Goal: Task Accomplishment & Management: Manage account settings

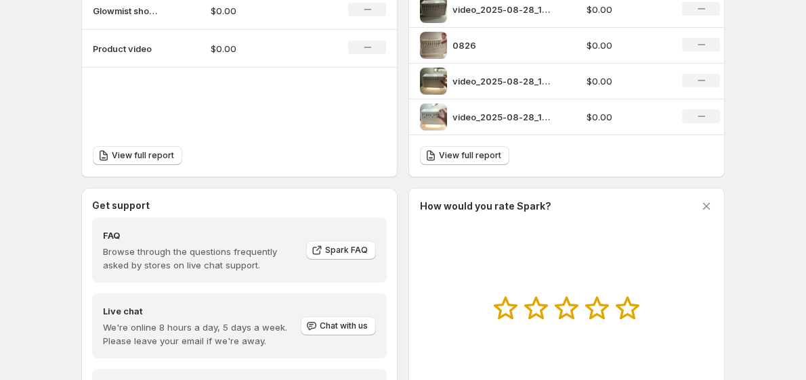
scroll to position [621, 0]
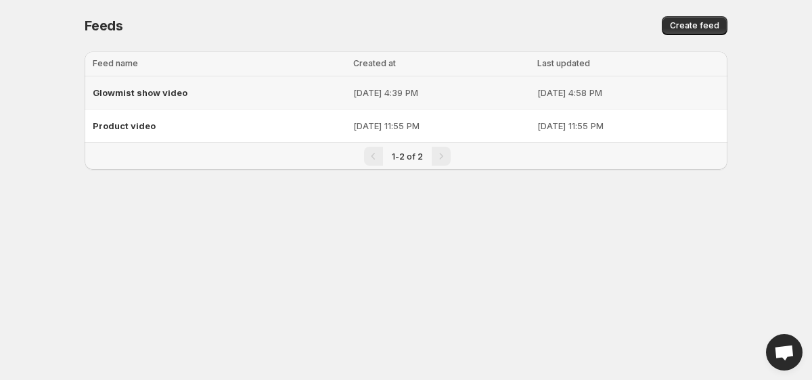
click at [131, 97] on span "Glowmist show video" at bounding box center [140, 92] width 95 height 11
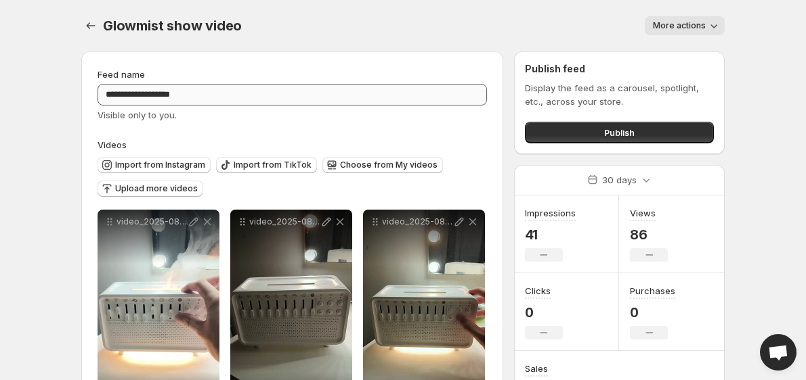
scroll to position [79, 0]
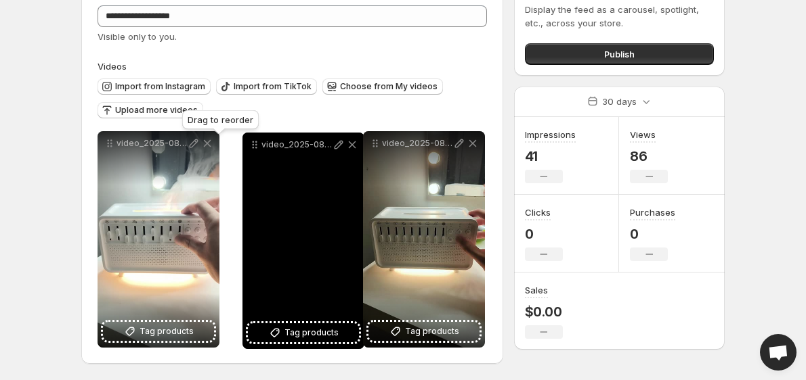
drag, startPoint x: 242, startPoint y: 145, endPoint x: 257, endPoint y: 147, distance: 15.0
click at [257, 147] on icon at bounding box center [255, 145] width 14 height 14
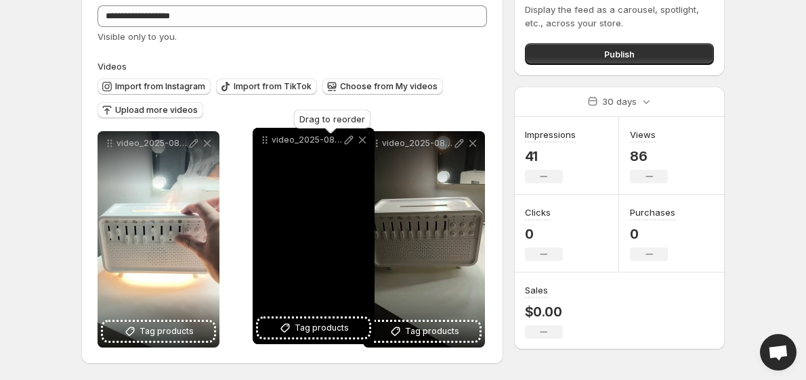
drag, startPoint x: 377, startPoint y: 139, endPoint x: 250, endPoint y: 135, distance: 126.6
click at [258, 135] on icon at bounding box center [265, 140] width 14 height 14
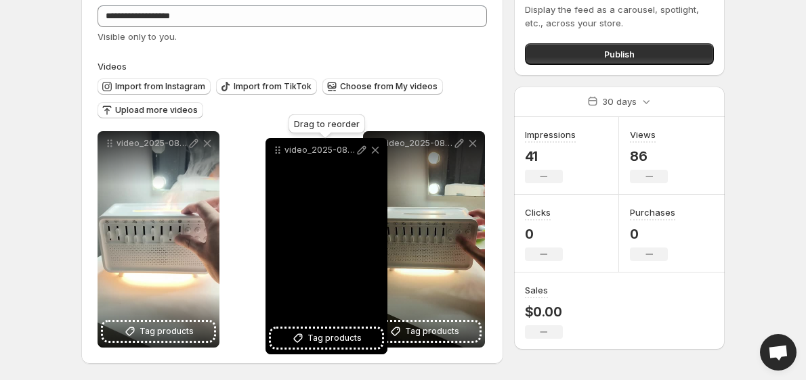
drag, startPoint x: 378, startPoint y: 145, endPoint x: 263, endPoint y: 148, distance: 114.4
click at [271, 148] on icon at bounding box center [278, 151] width 14 height 14
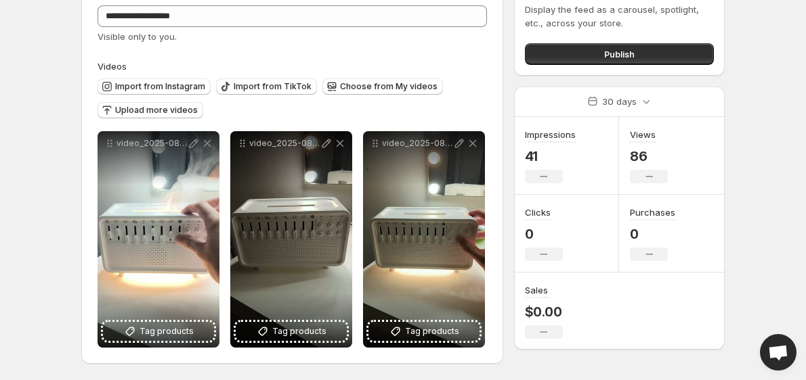
scroll to position [0, 0]
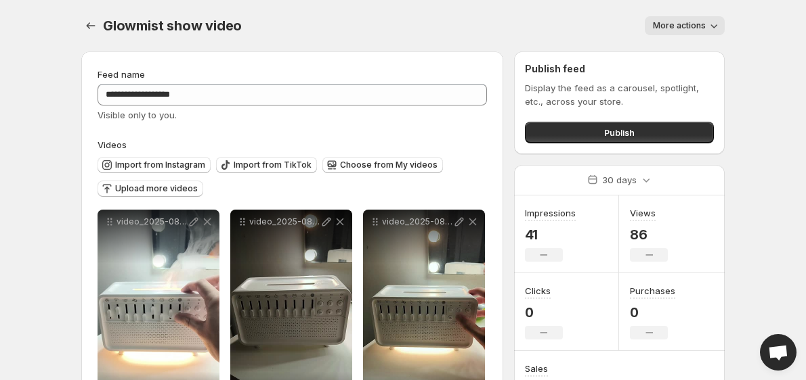
click at [676, 29] on span "More actions" at bounding box center [679, 25] width 53 height 11
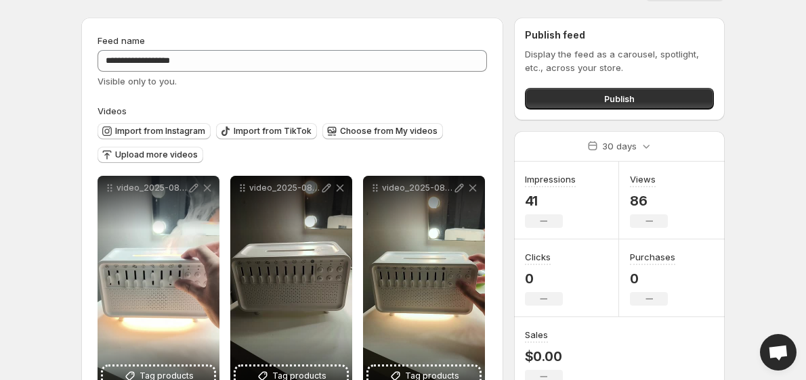
scroll to position [45, 0]
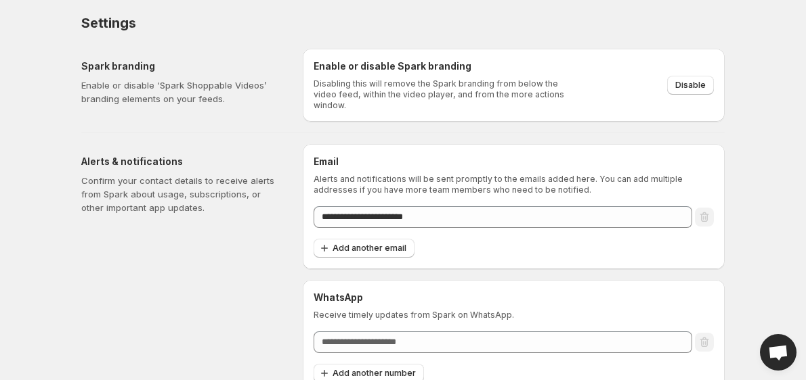
scroll to position [12, 0]
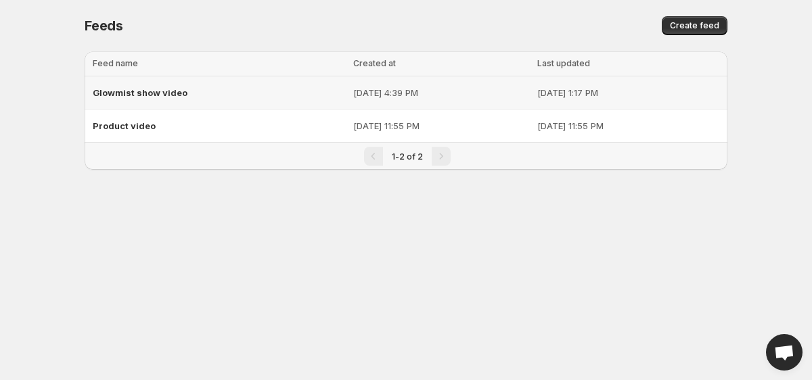
click at [121, 91] on span "Glowmist show video" at bounding box center [140, 92] width 95 height 11
